Goal: Information Seeking & Learning: Learn about a topic

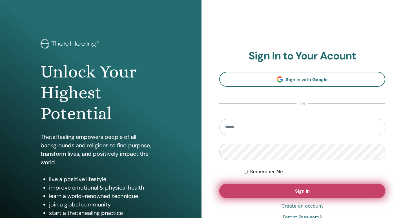
type input "**********"
click at [306, 188] on span "Sign In" at bounding box center [302, 191] width 15 height 6
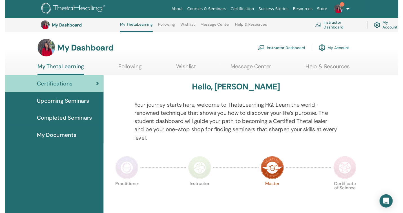
scroll to position [206, 0]
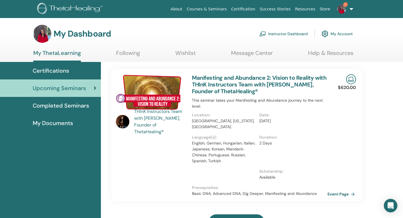
click at [335, 191] on link "Event Page" at bounding box center [343, 194] width 30 height 8
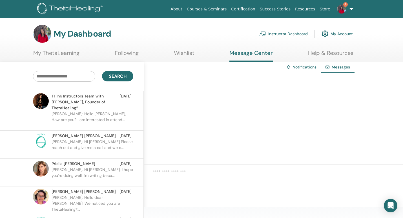
click at [57, 51] on link "My ThetaLearning" at bounding box center [56, 55] width 46 height 11
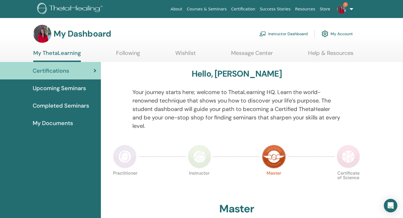
click at [349, 157] on img at bounding box center [349, 157] width 24 height 24
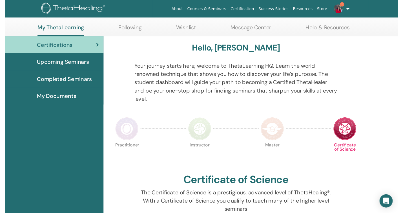
scroll to position [73, 0]
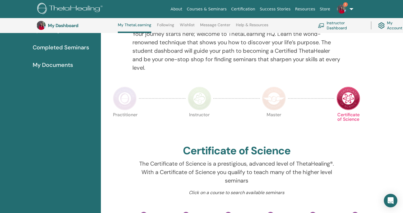
click at [403, 140] on html "About Courses & Seminars Certification Success Stories Resources Store 1 JG Jod…" at bounding box center [201, 33] width 403 height 213
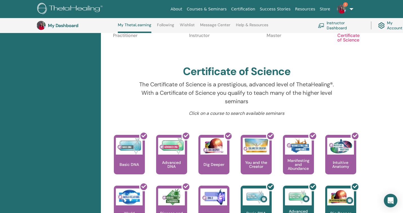
scroll to position [153, 5]
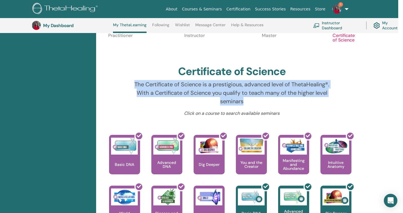
drag, startPoint x: 402, startPoint y: 97, endPoint x: 407, endPoint y: 80, distance: 18.4
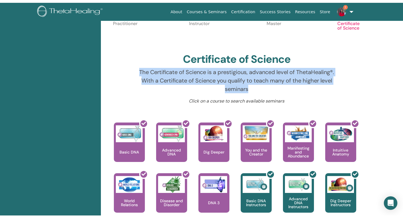
scroll to position [15, 0]
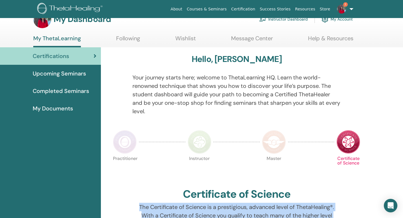
click at [274, 142] on img at bounding box center [274, 142] width 24 height 24
